Goal: Task Accomplishment & Management: Manage account settings

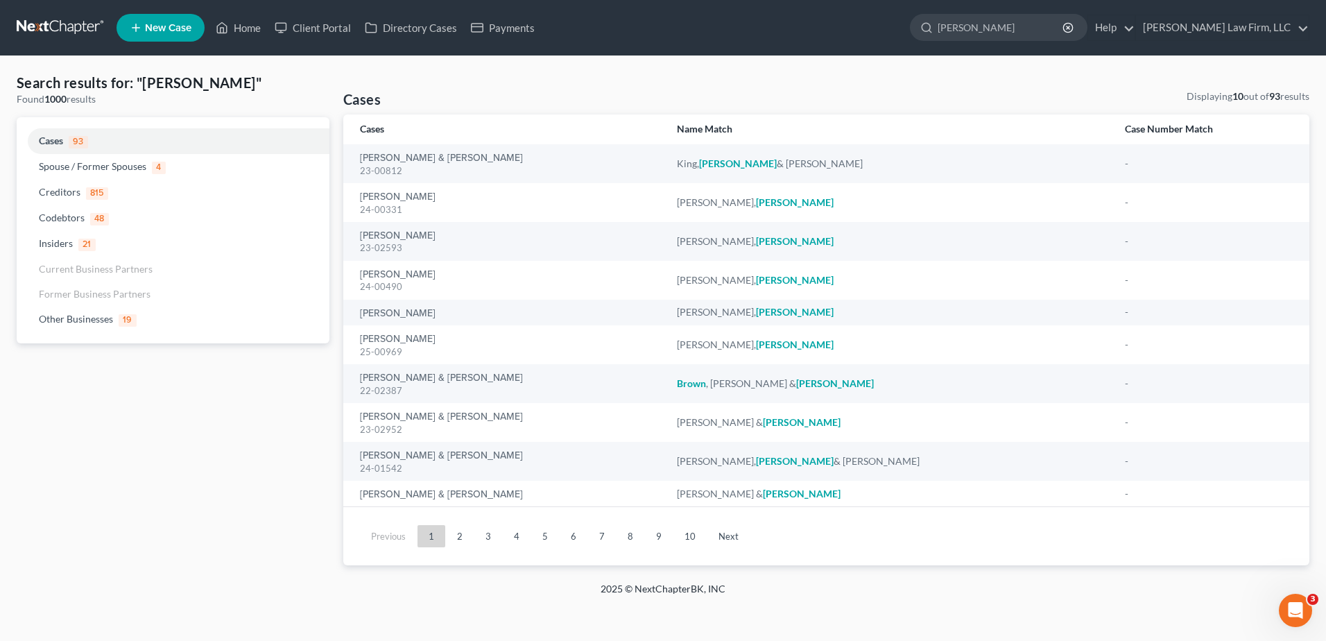
drag, startPoint x: 1041, startPoint y: 15, endPoint x: 807, endPoint y: -11, distance: 234.5
click at [807, 0] on html "Home New Case Client Portal Directory Cases Payments [PERSON_NAME] Law Firm, LL…" at bounding box center [663, 320] width 1326 height 641
type input "[PERSON_NAME]"
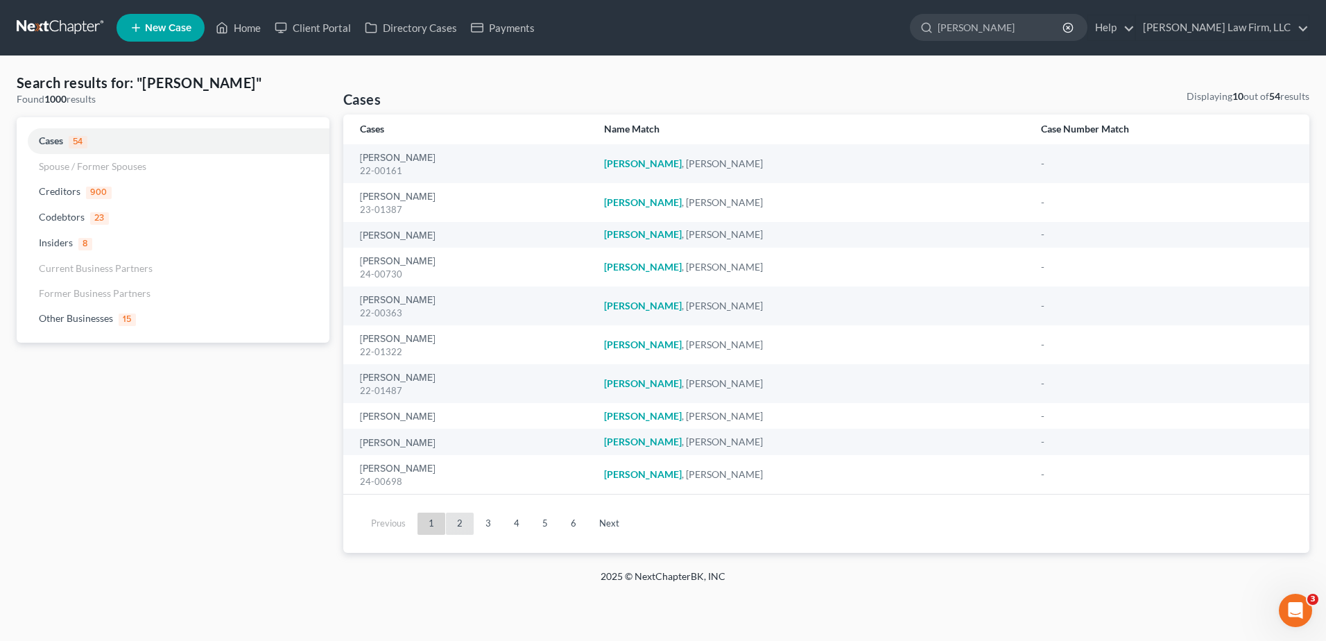
click at [459, 530] on link "2" at bounding box center [460, 524] width 28 height 22
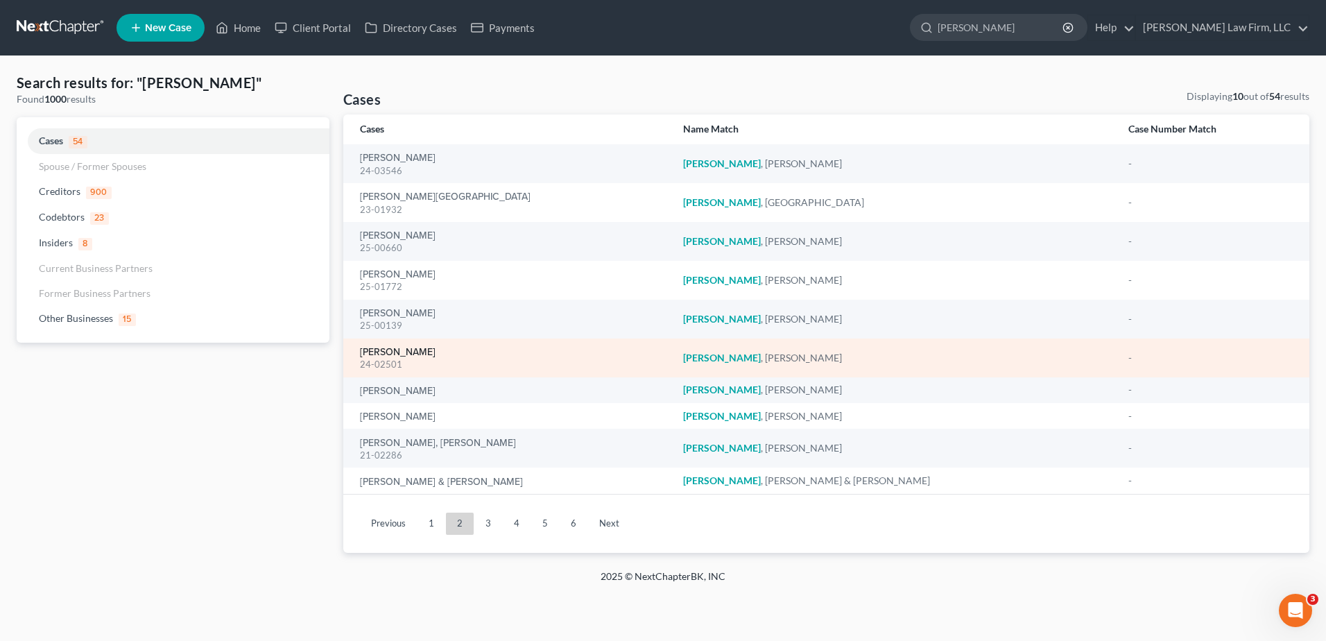
click at [416, 352] on link "[PERSON_NAME]" at bounding box center [398, 353] width 76 height 10
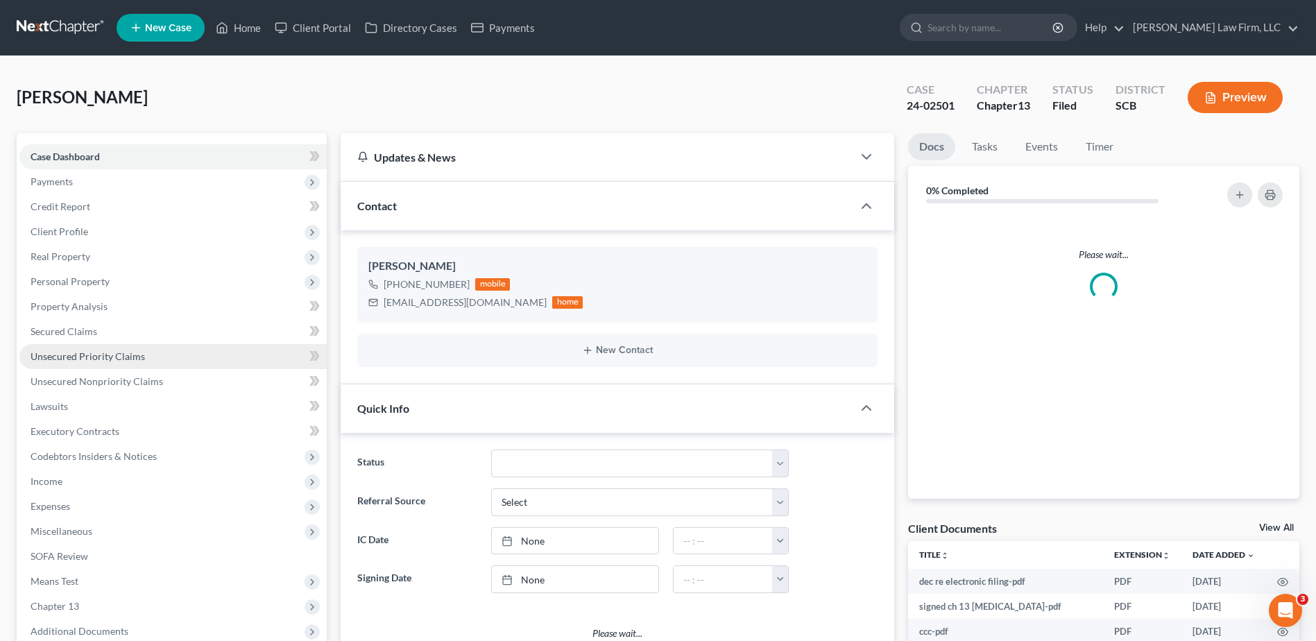
select select "1"
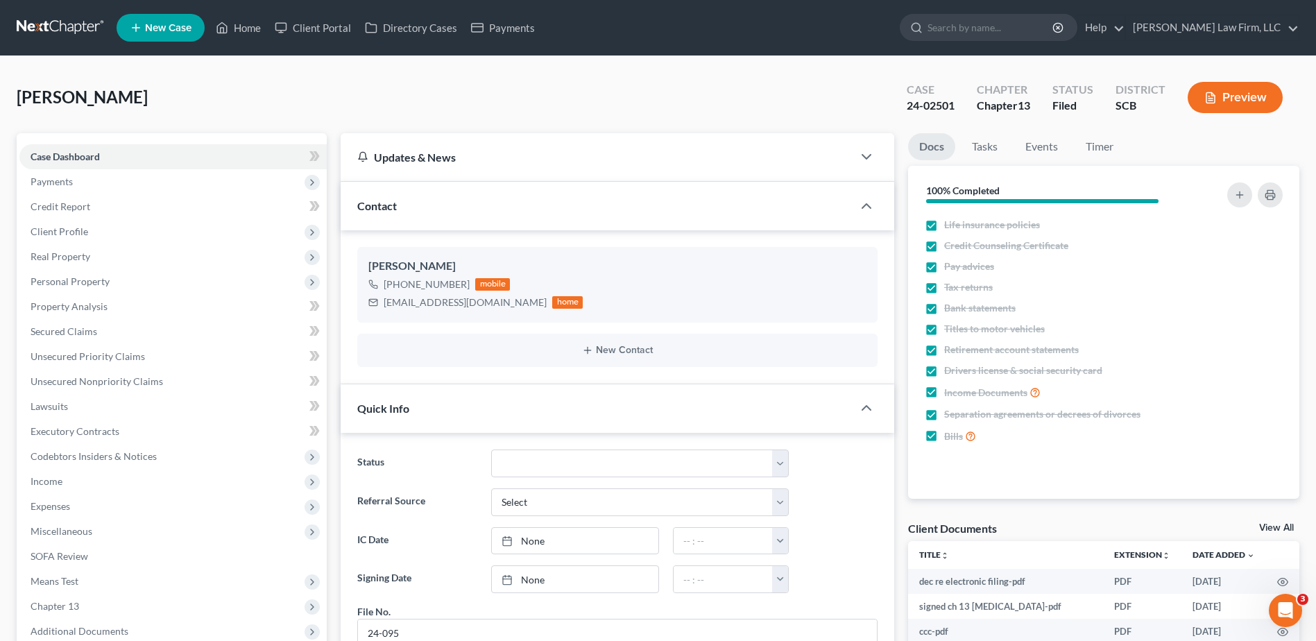
scroll to position [1684, 0]
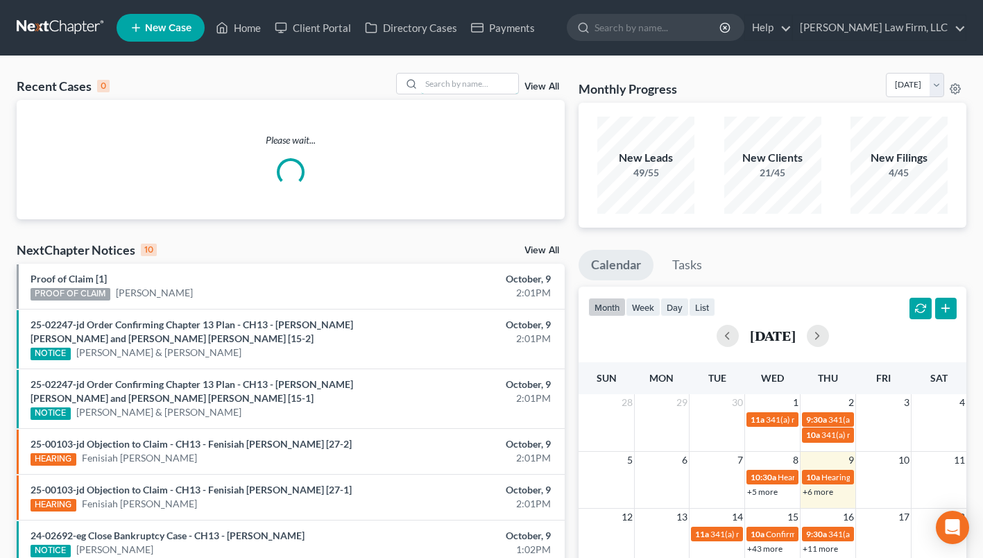
click at [445, 86] on input "search" at bounding box center [469, 84] width 97 height 20
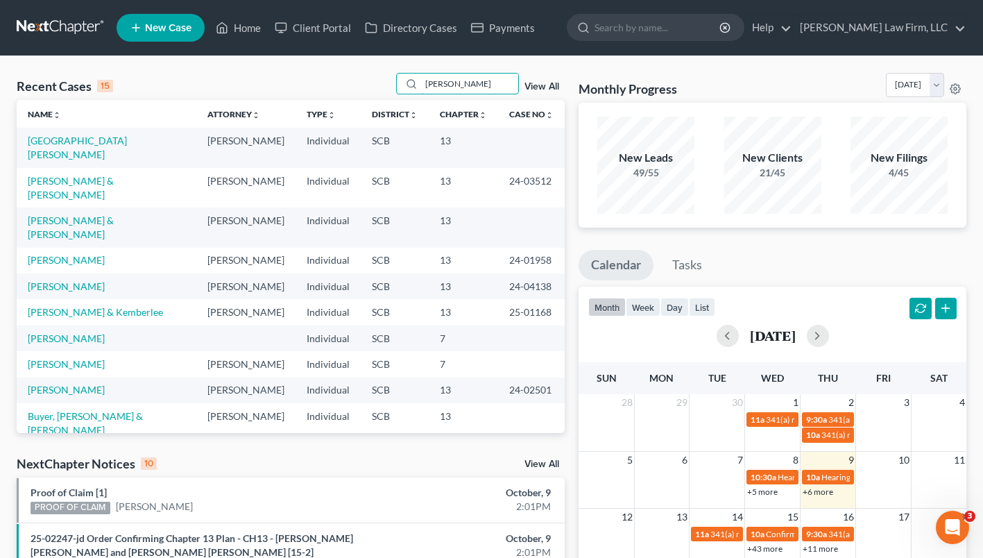
type input "decker"
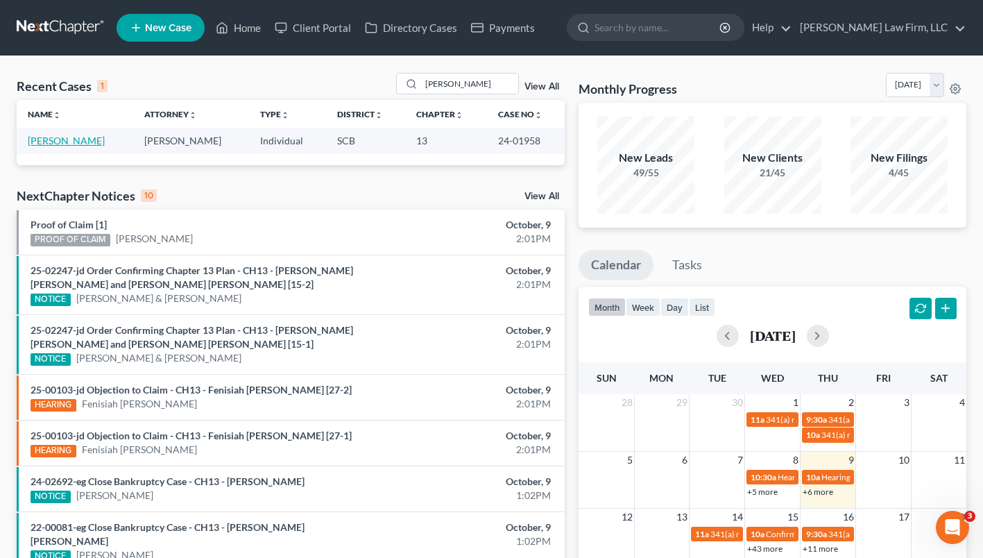
click at [67, 137] on link "Decker, Andrew" at bounding box center [66, 141] width 77 height 12
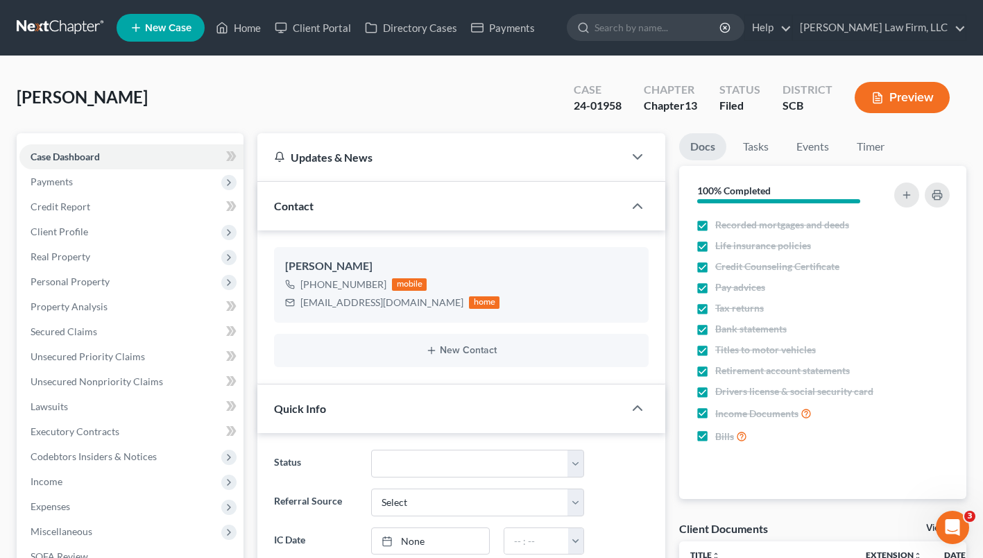
select select "1"
click at [706, 33] on input "search" at bounding box center [657, 28] width 127 height 26
type input "c"
type input "vaughn"
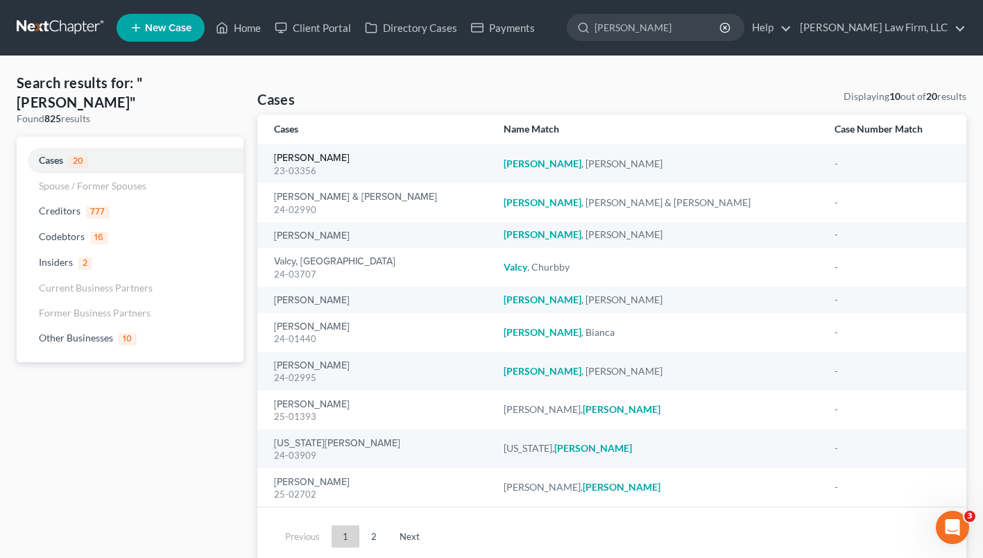
click at [279, 160] on link "Vaughn, Gregory" at bounding box center [312, 158] width 76 height 10
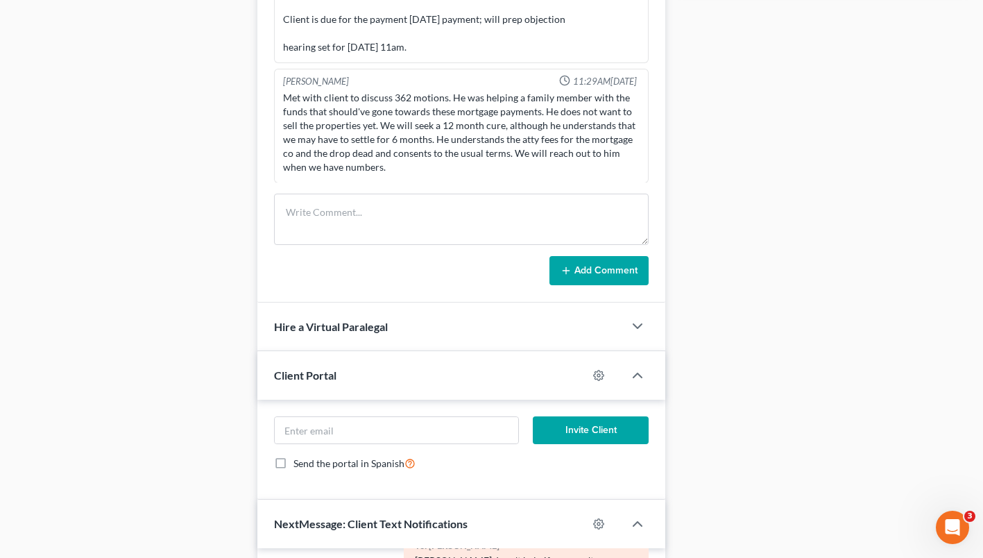
scroll to position [902, 0]
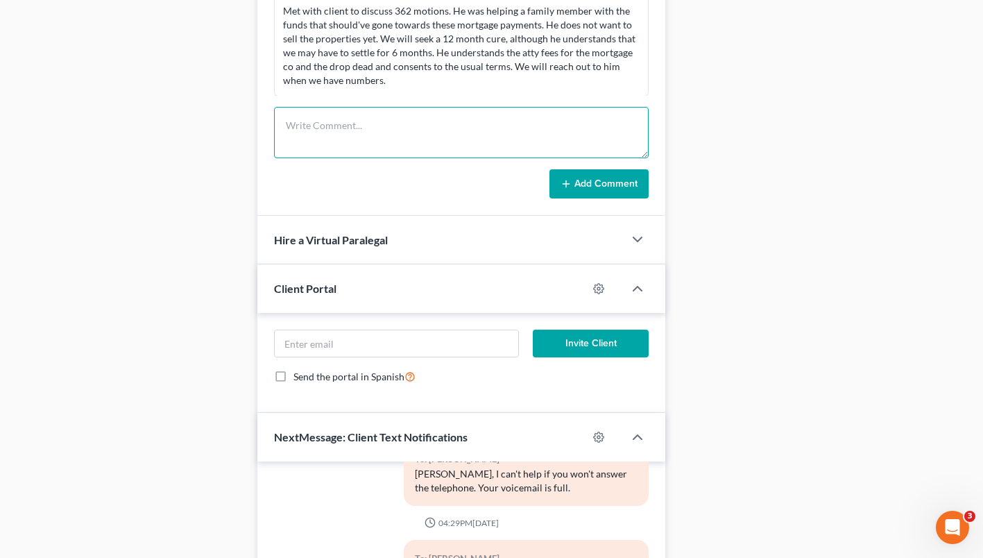
click at [352, 114] on textarea at bounding box center [461, 132] width 375 height 51
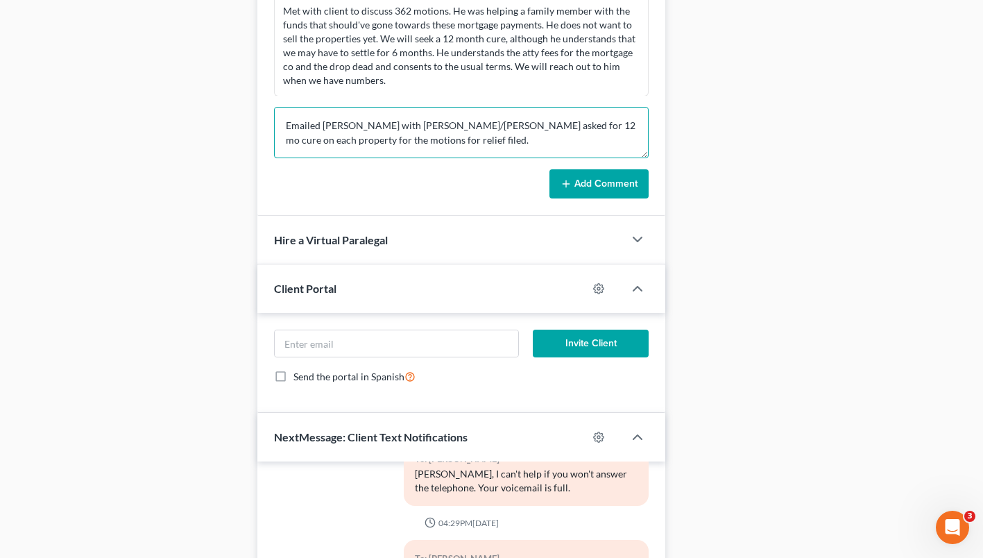
type textarea "Emailed Jordan Beumer with scott/corley asked for 12 mo cure on each property f…"
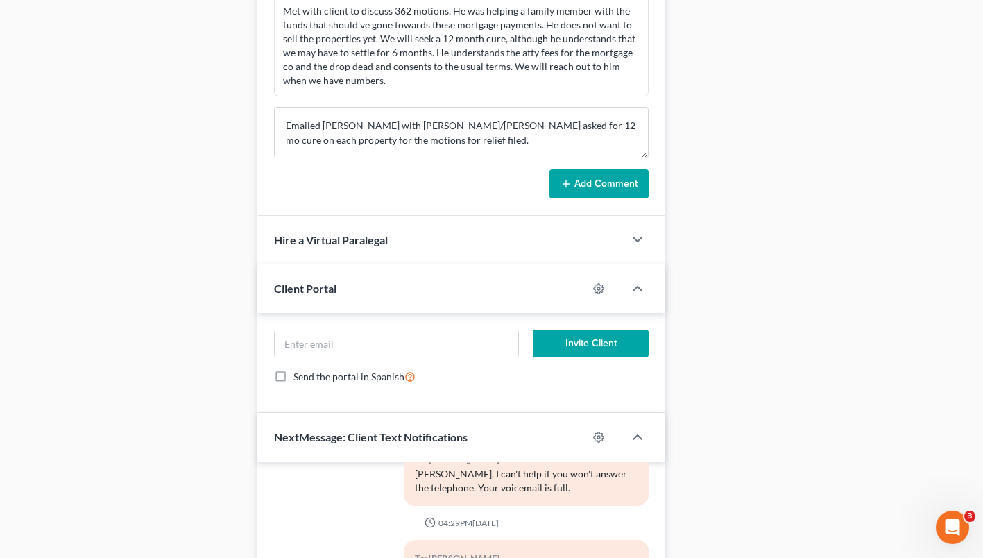
click at [613, 196] on button "Add Comment" at bounding box center [598, 183] width 99 height 29
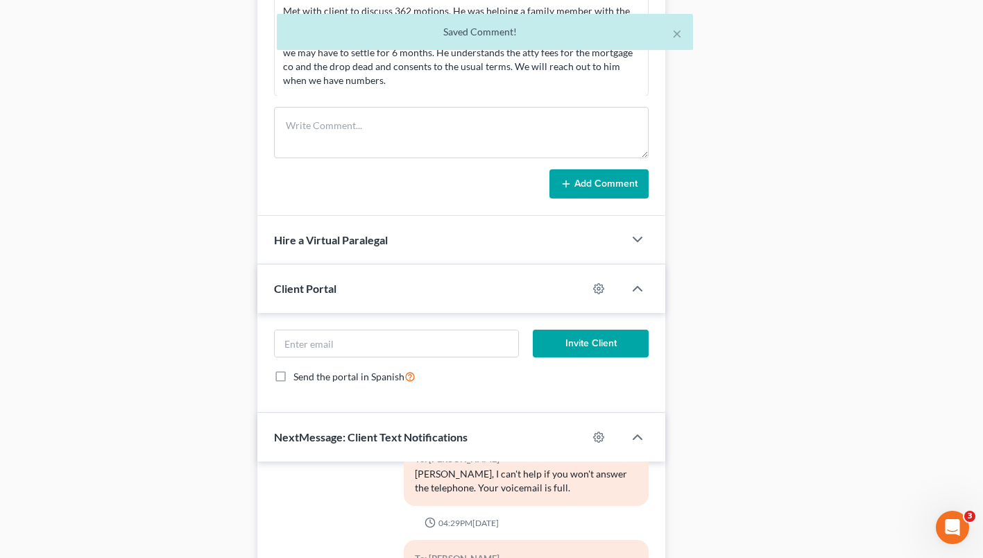
scroll to position [2305, 0]
